Goal: Check status: Check status

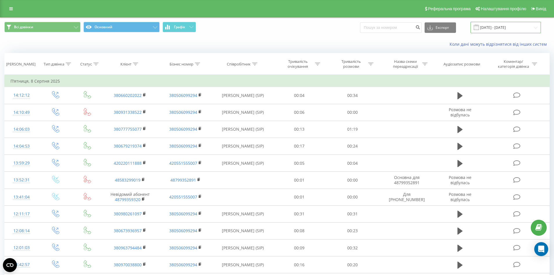
drag, startPoint x: 515, startPoint y: 28, endPoint x: 508, endPoint y: 33, distance: 7.7
click at [514, 28] on input "[DATE] - [DATE]" at bounding box center [505, 27] width 70 height 11
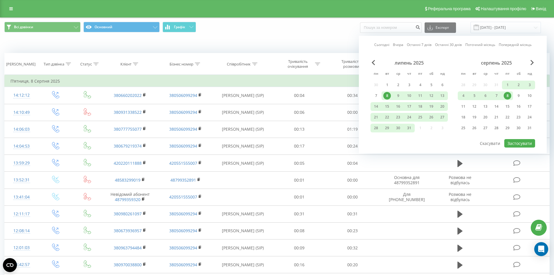
click at [477, 44] on link "Поточний місяць" at bounding box center [480, 45] width 30 height 6
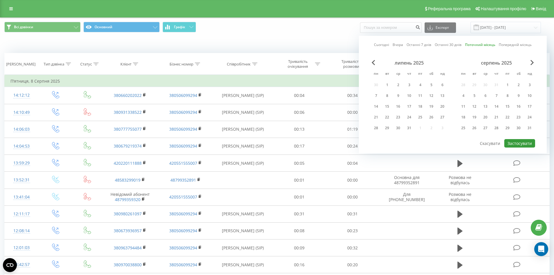
click at [513, 143] on button "Застосувати" at bounding box center [519, 143] width 31 height 8
type input "[DATE] - [DATE]"
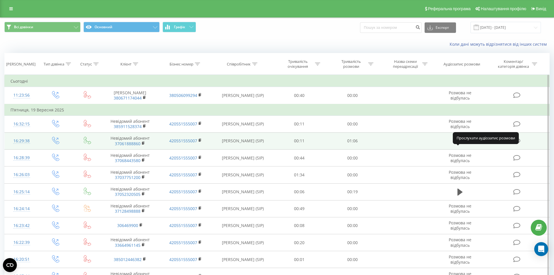
click at [458, 144] on icon at bounding box center [459, 140] width 5 height 7
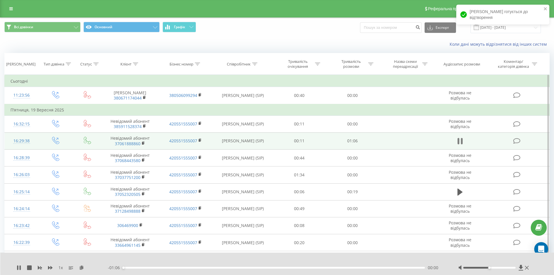
click at [460, 145] on button at bounding box center [459, 141] width 9 height 9
click at [520, 268] on icon at bounding box center [520, 267] width 4 height 6
